Goal: Find specific page/section: Find specific page/section

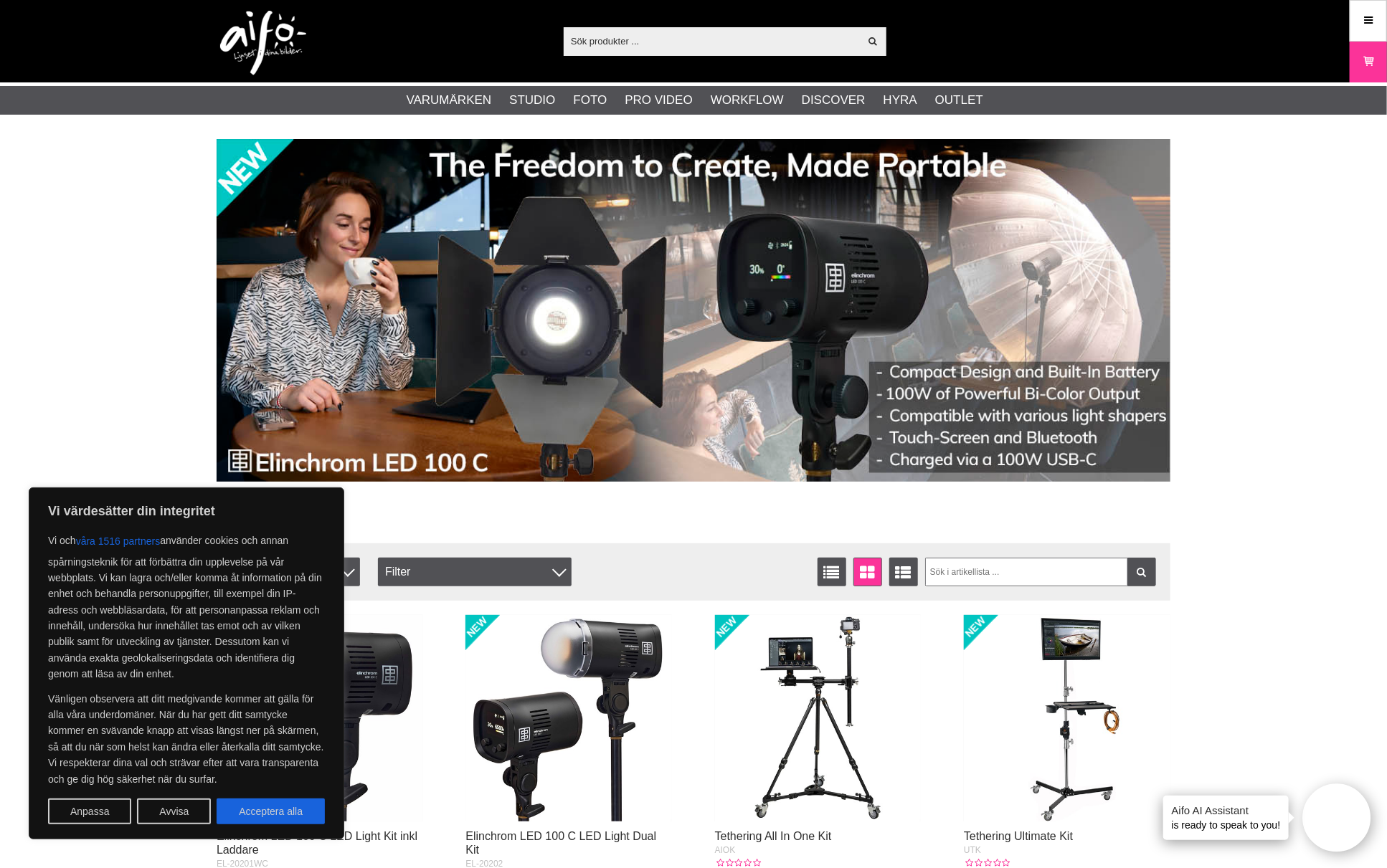
drag, startPoint x: 284, startPoint y: 803, endPoint x: 292, endPoint y: 799, distance: 8.9
click at [284, 801] on button "Acceptera alla" at bounding box center [270, 811] width 108 height 26
checkbox input "true"
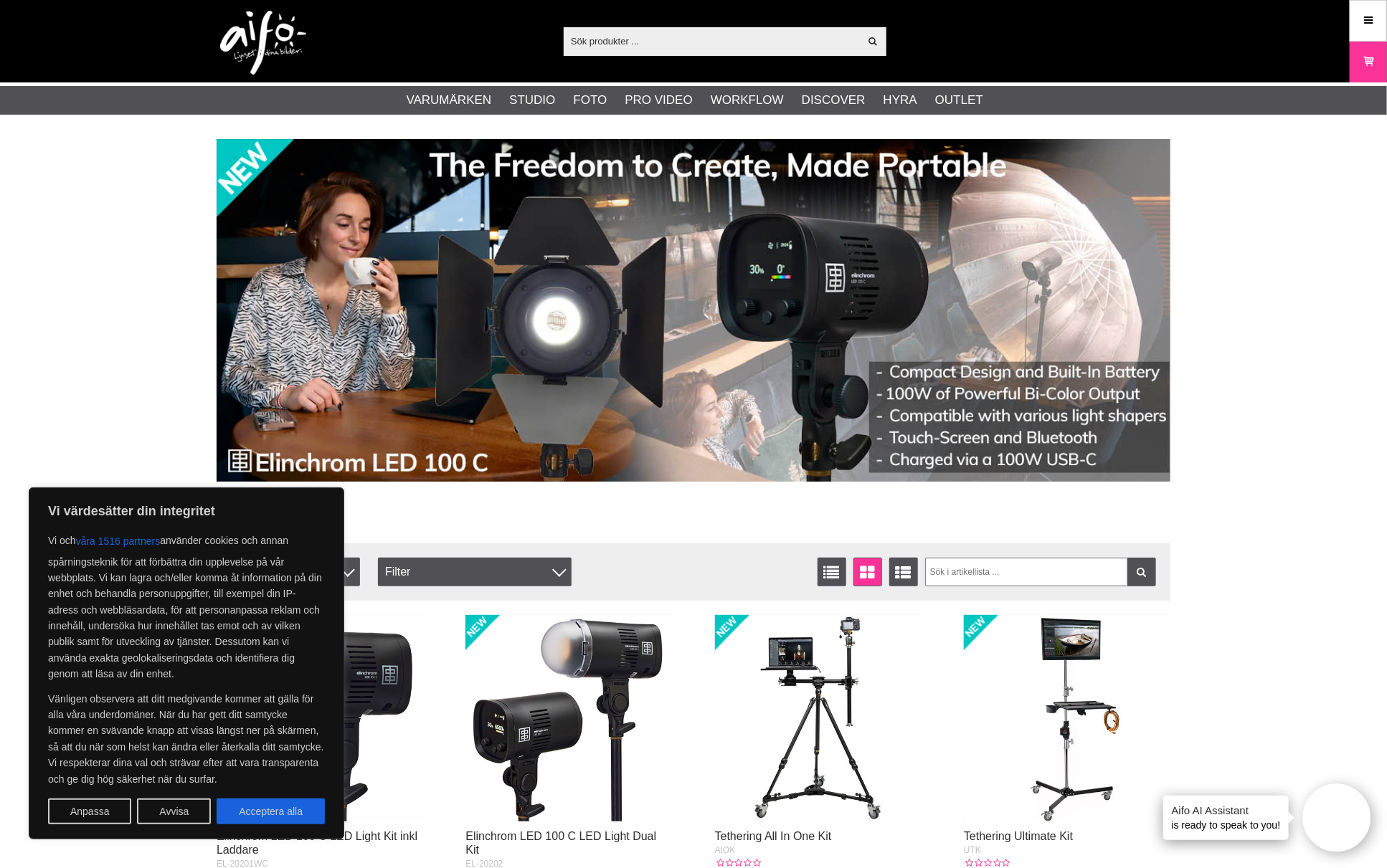
checkbox input "true"
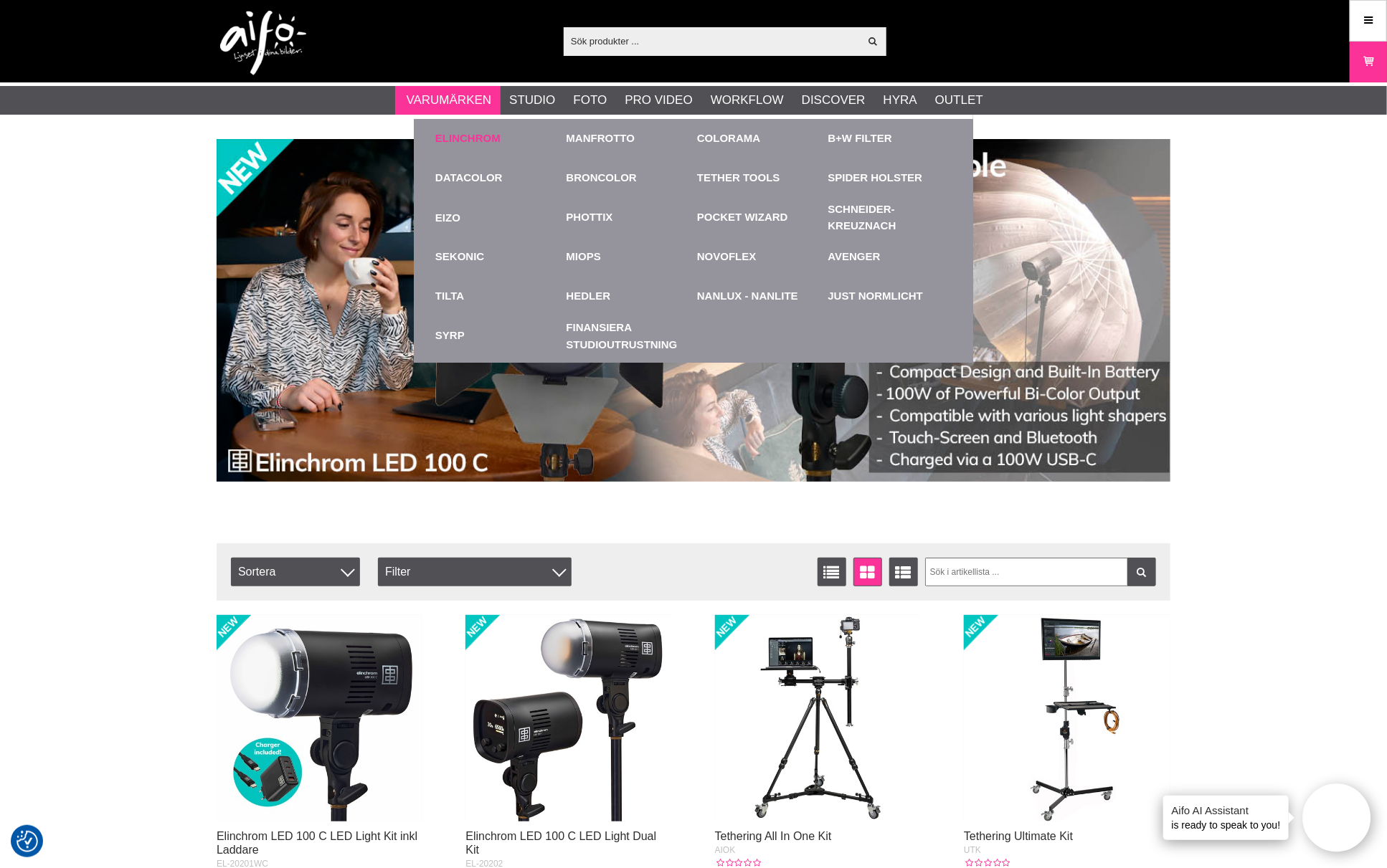
click at [455, 133] on link "Elinchrom" at bounding box center [468, 139] width 65 height 17
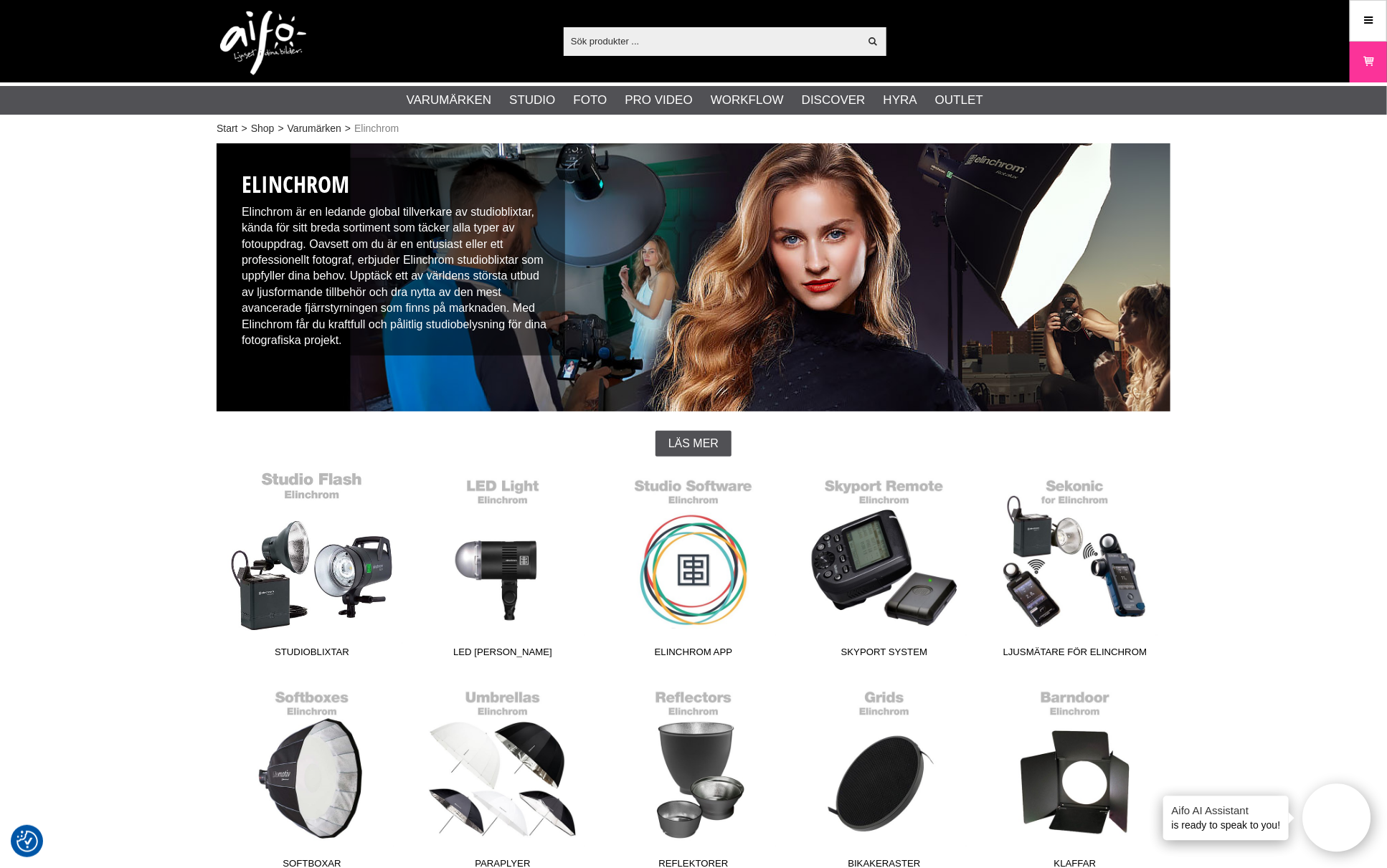
click at [319, 575] on link "Studioblixtar" at bounding box center [312, 567] width 191 height 193
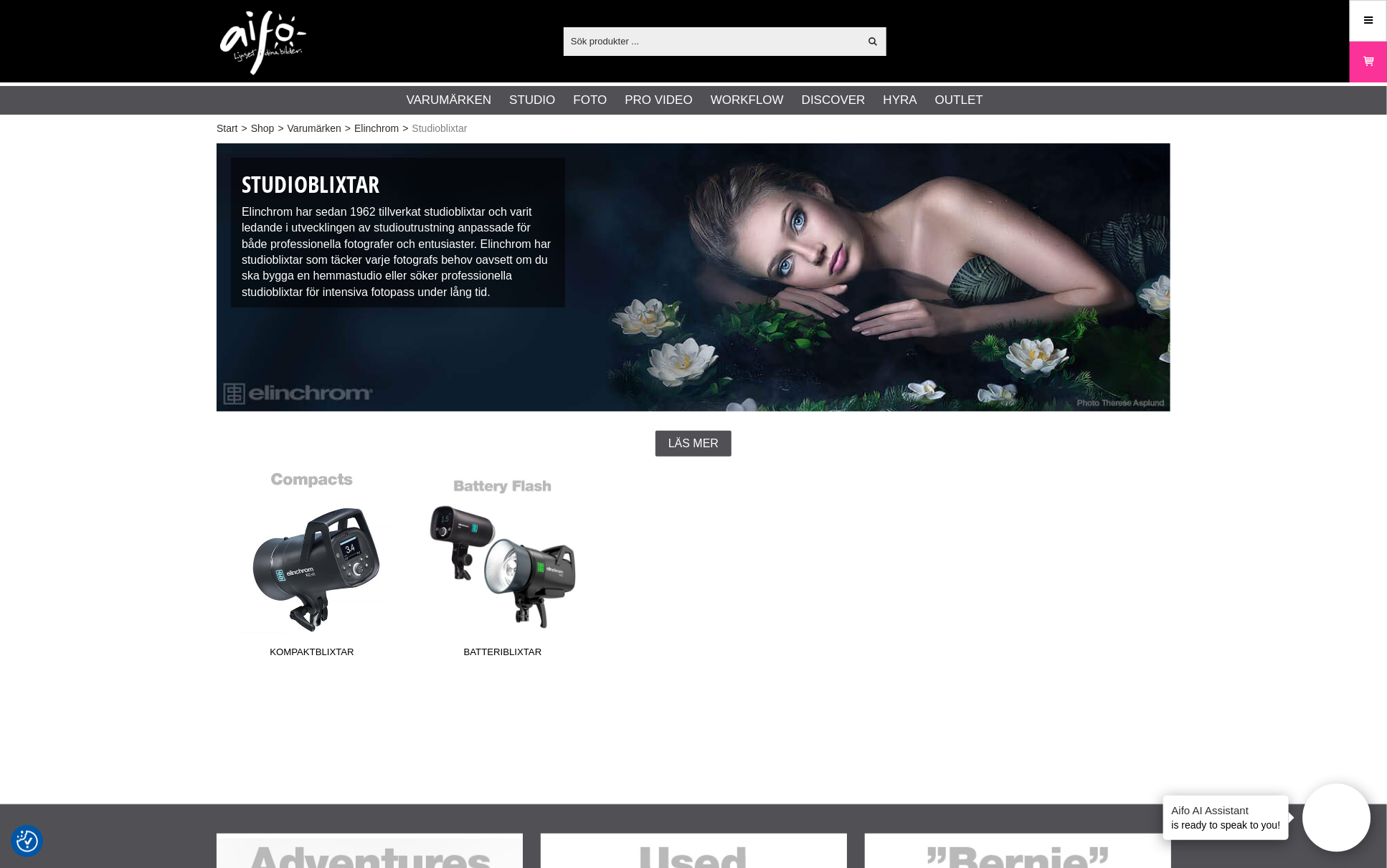
click at [323, 560] on link "Kompaktblixtar" at bounding box center [312, 567] width 191 height 193
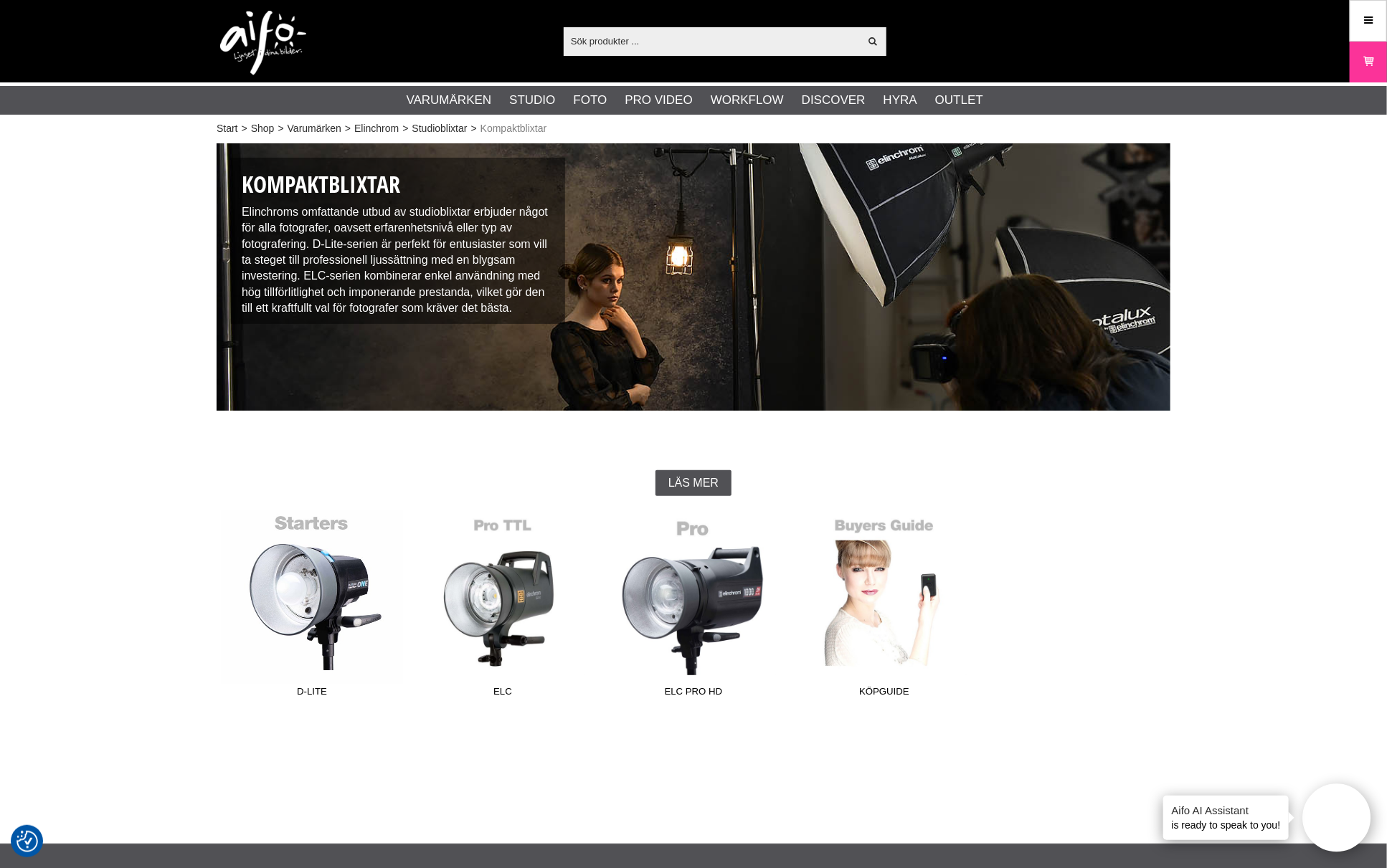
click at [316, 595] on link "D-Lite" at bounding box center [312, 606] width 191 height 193
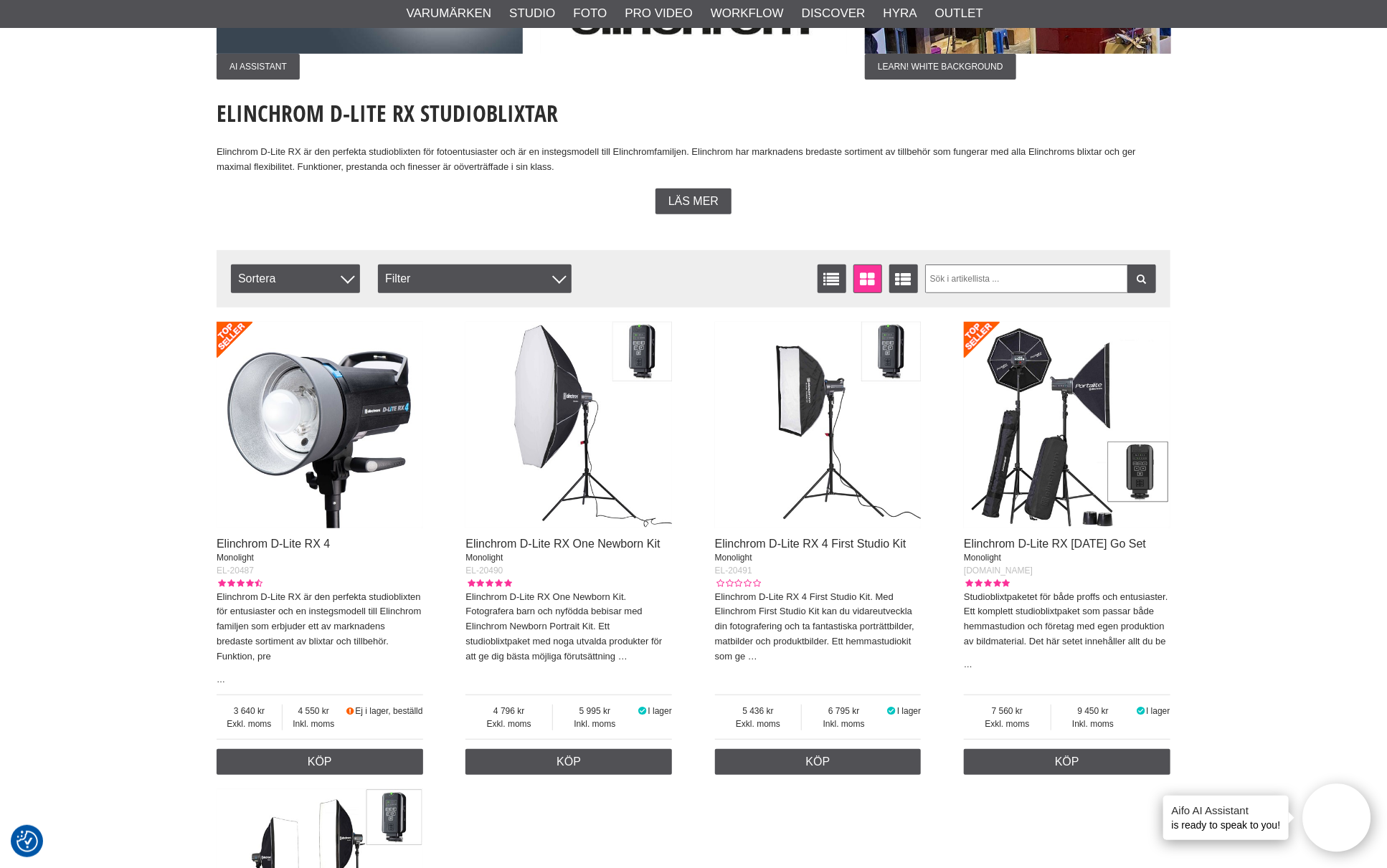
scroll to position [319, 0]
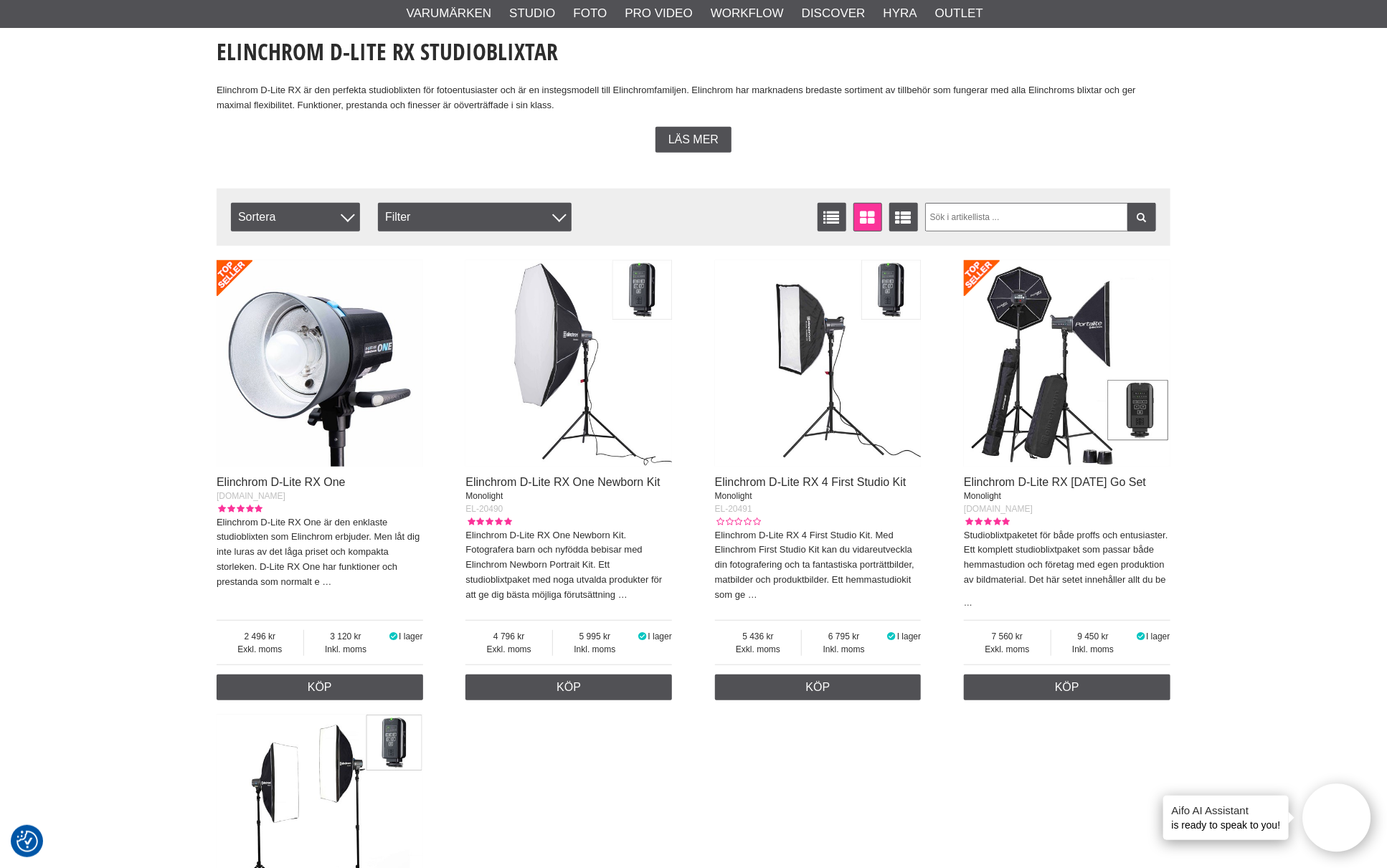
scroll to position [319, 0]
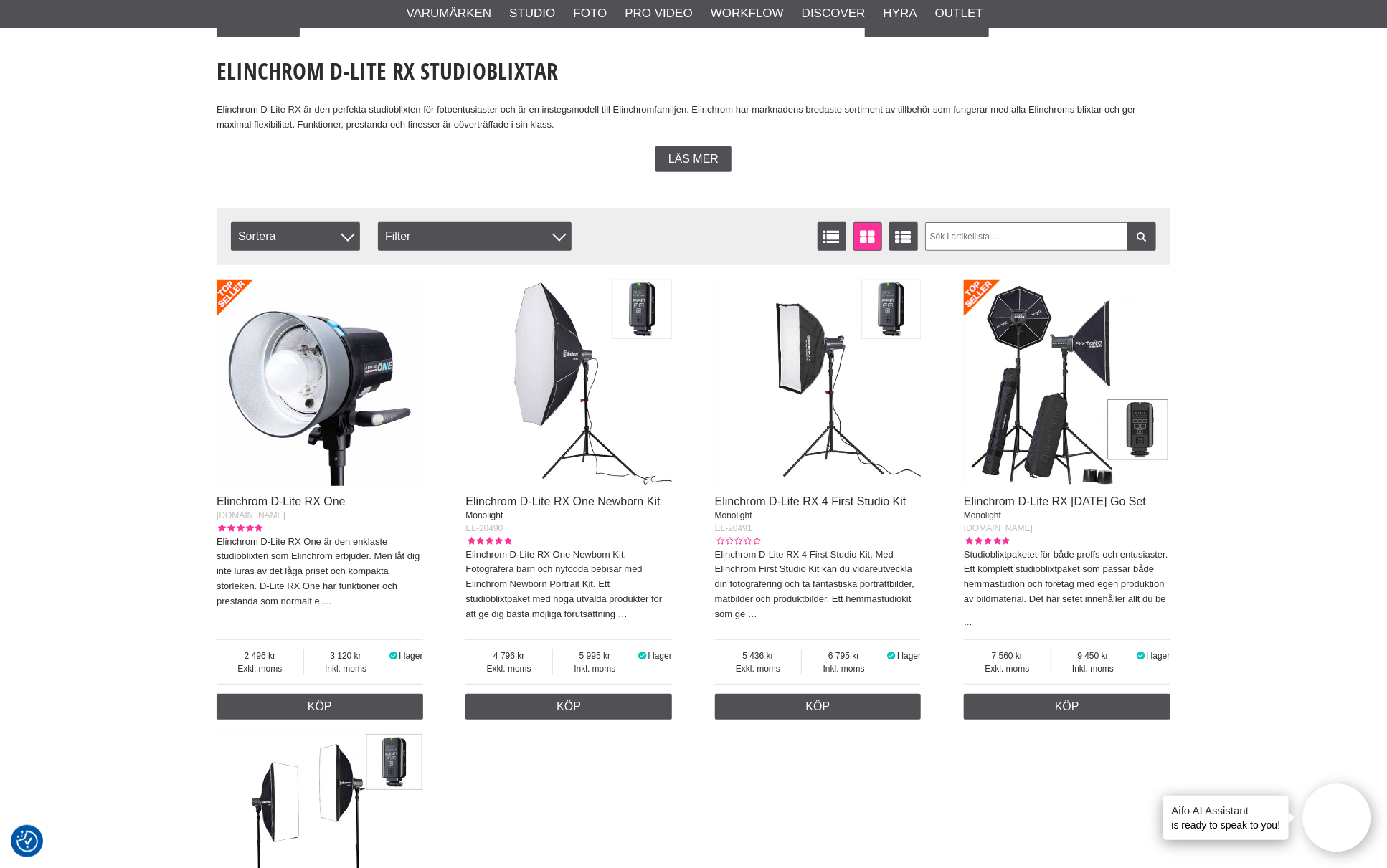
click at [302, 414] on img at bounding box center [320, 382] width 207 height 207
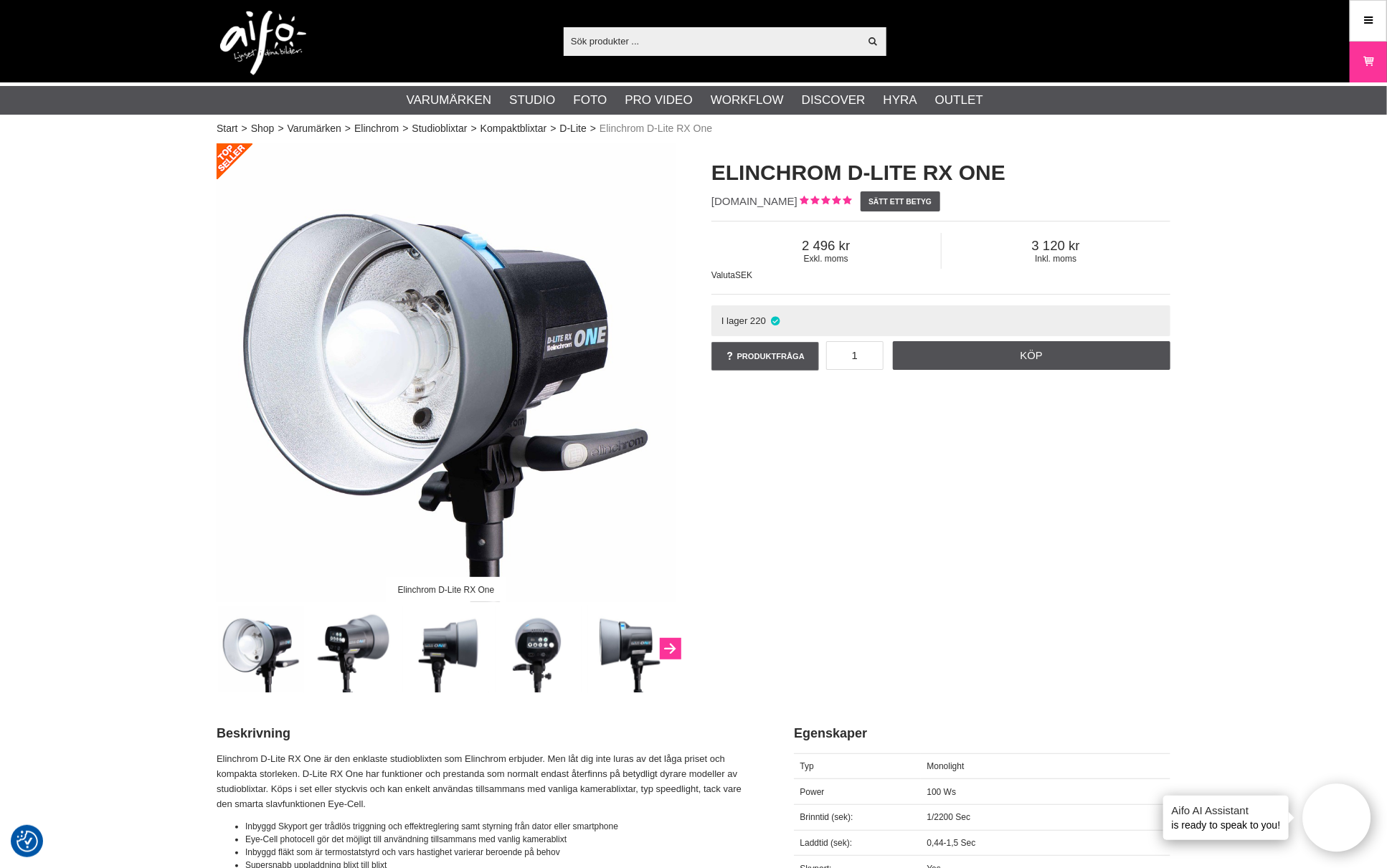
click at [672, 648] on icon "Next" at bounding box center [670, 649] width 18 height 13
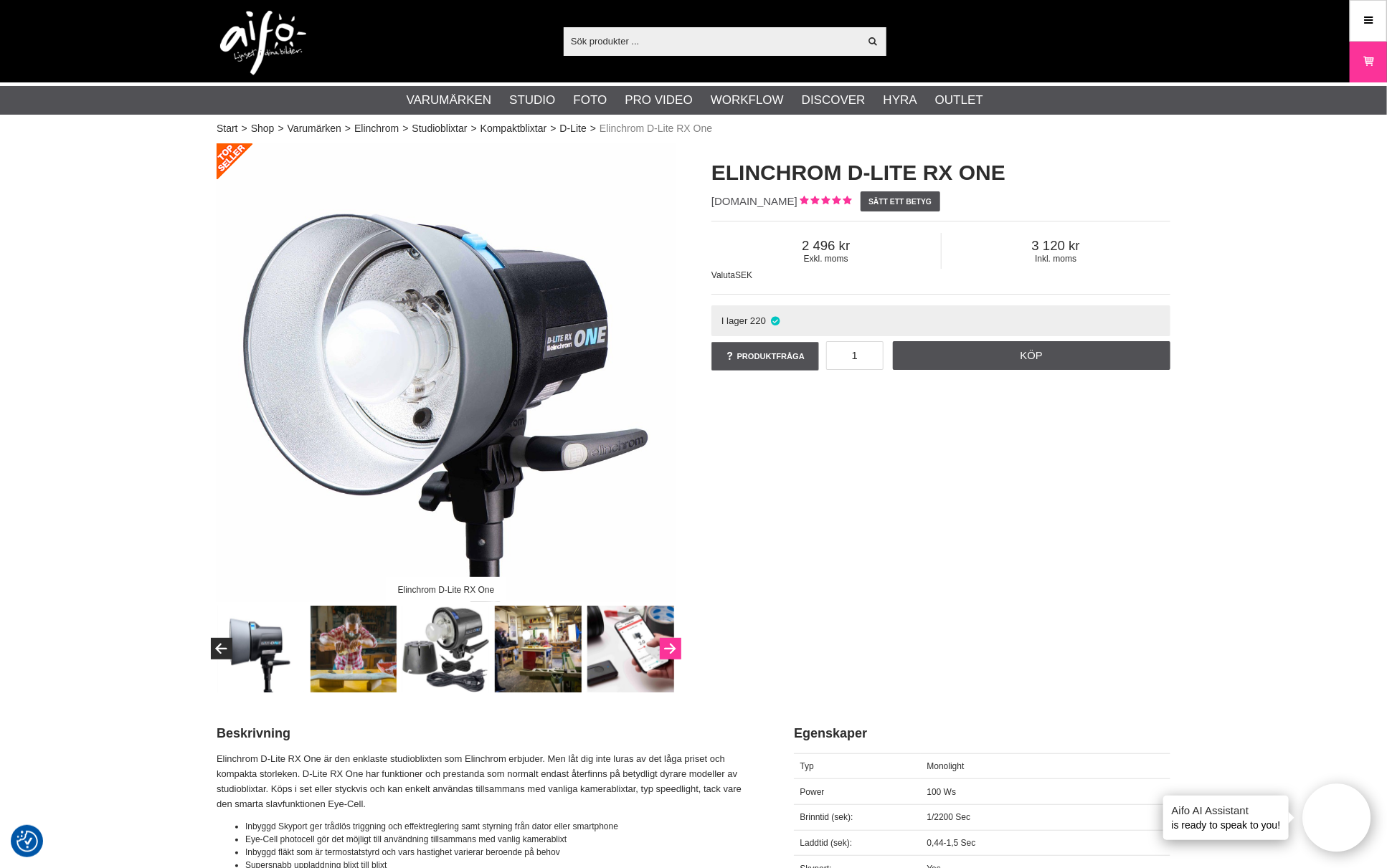
click at [672, 648] on icon "Next" at bounding box center [670, 649] width 18 height 13
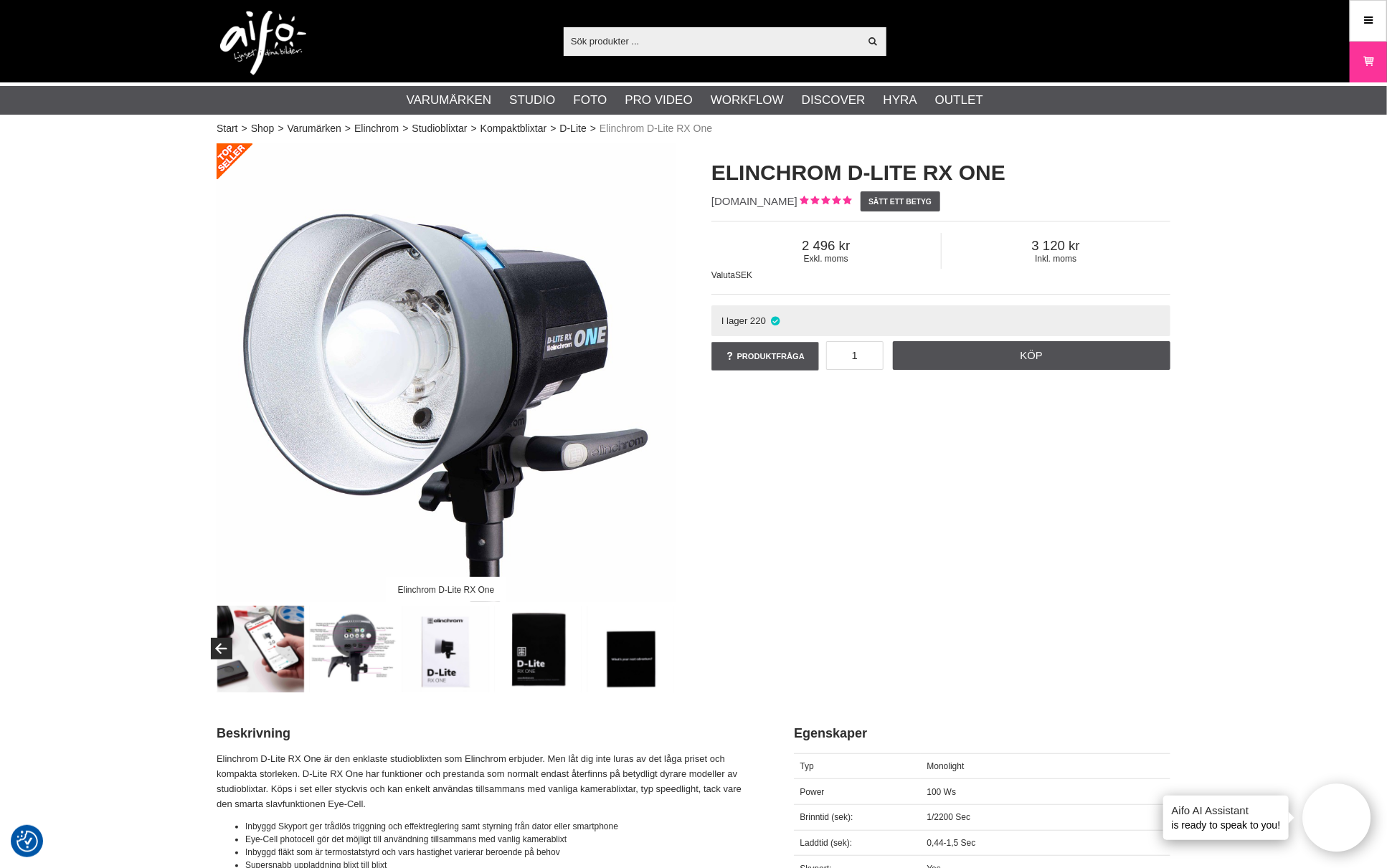
click at [388, 648] on img at bounding box center [353, 649] width 87 height 87
